Goal: Task Accomplishment & Management: Use online tool/utility

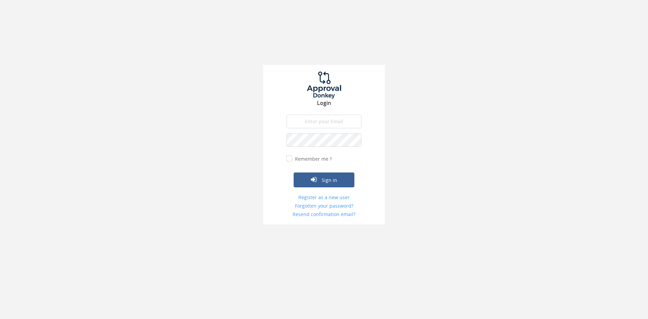
click at [320, 125] on input "email" at bounding box center [323, 121] width 75 height 13
type input "[EMAIL_ADDRESS][DOMAIN_NAME]"
click at [294, 172] on button "Sign in" at bounding box center [324, 179] width 61 height 15
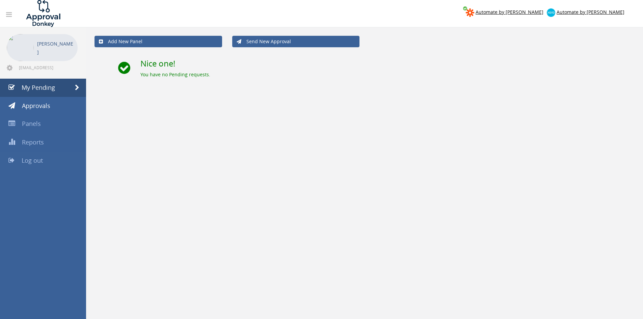
click at [56, 162] on link "Log out" at bounding box center [43, 160] width 86 height 18
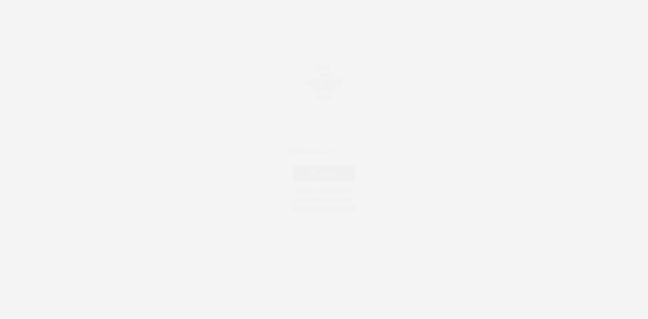
click at [352, 121] on input "email" at bounding box center [323, 121] width 75 height 13
type input "[EMAIL_ADDRESS][DOMAIN_NAME]"
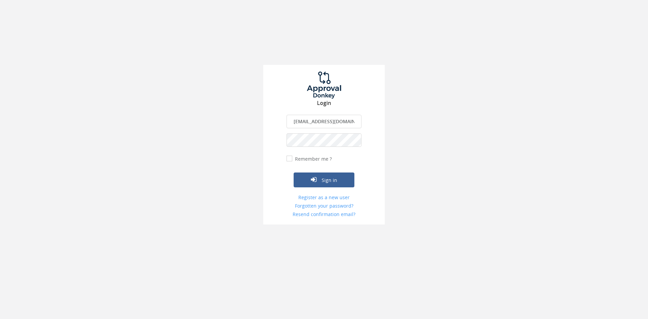
click at [294, 172] on button "Sign in" at bounding box center [324, 179] width 61 height 15
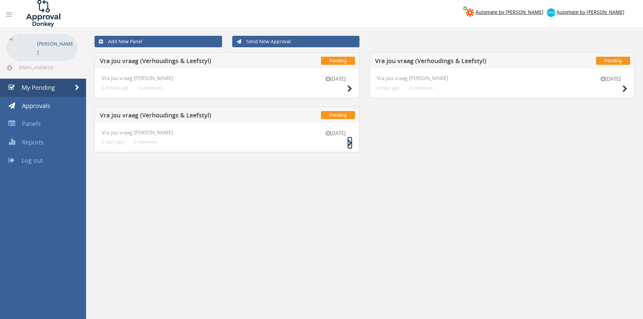
click at [347, 145] on icon at bounding box center [349, 143] width 5 height 7
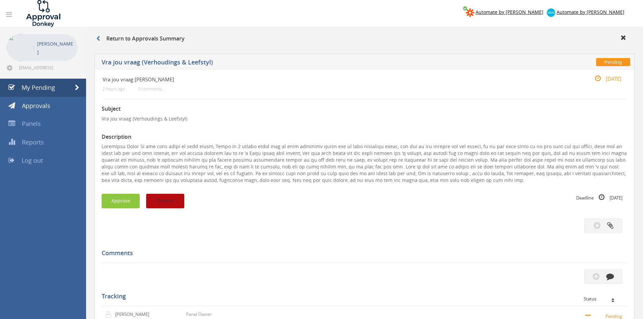
click at [175, 201] on button "Decline" at bounding box center [165, 201] width 38 height 15
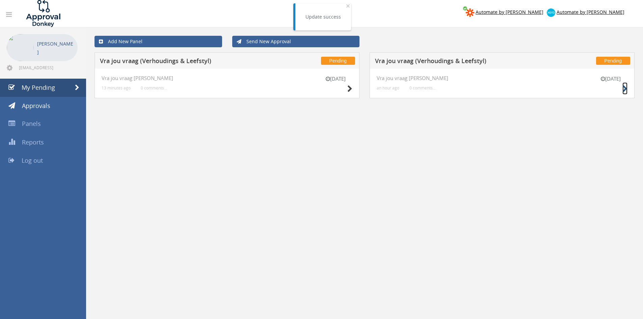
click at [622, 86] on icon at bounding box center [624, 88] width 5 height 7
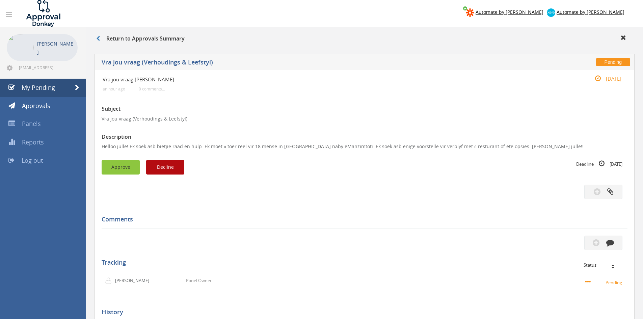
click at [127, 170] on button "Approve" at bounding box center [121, 167] width 38 height 15
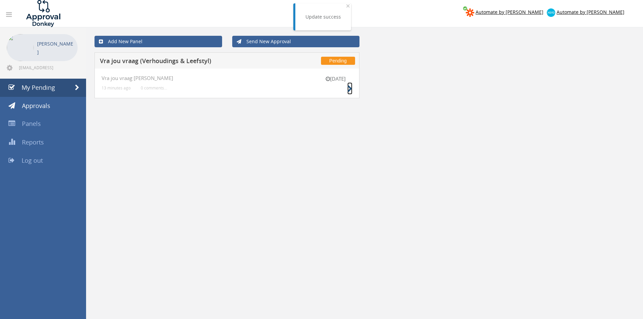
click at [350, 92] on icon at bounding box center [349, 88] width 5 height 7
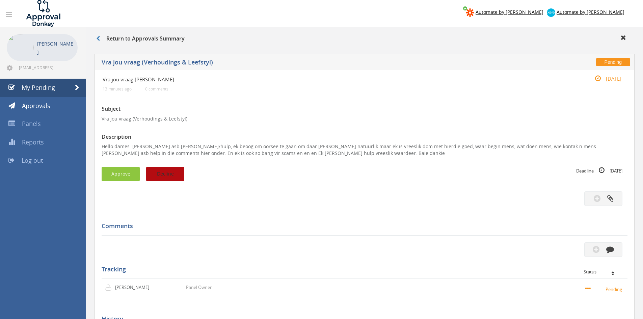
click at [172, 170] on button "Decline" at bounding box center [165, 174] width 38 height 15
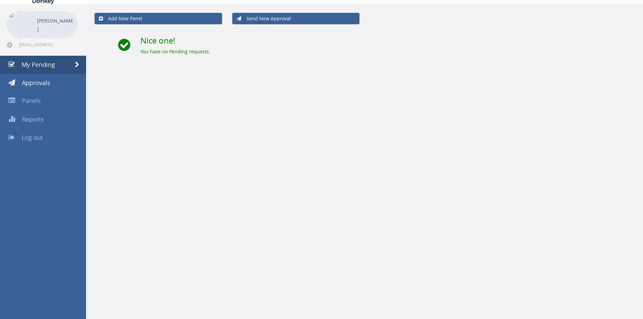
scroll to position [27, 0]
